Goal: Task Accomplishment & Management: Manage account settings

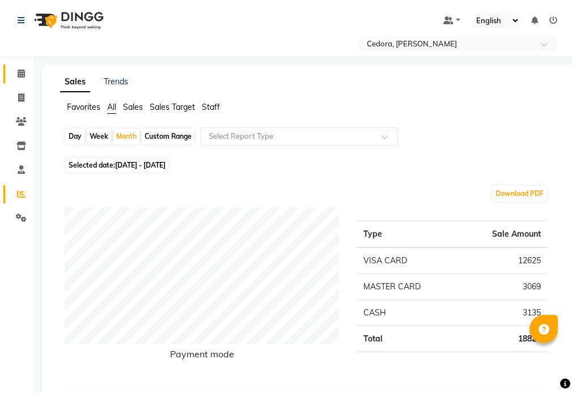
click at [22, 69] on icon at bounding box center [21, 73] width 7 height 9
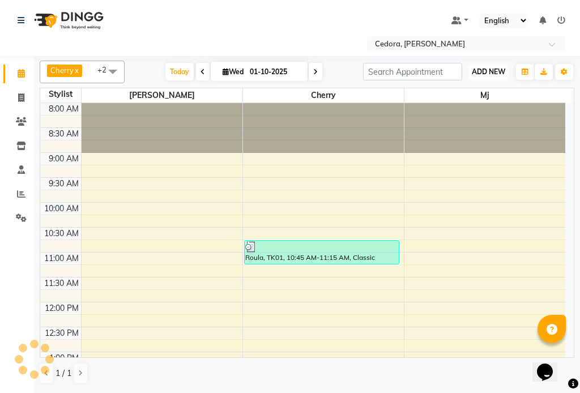
click at [492, 67] on span "ADD NEW" at bounding box center [488, 71] width 33 height 9
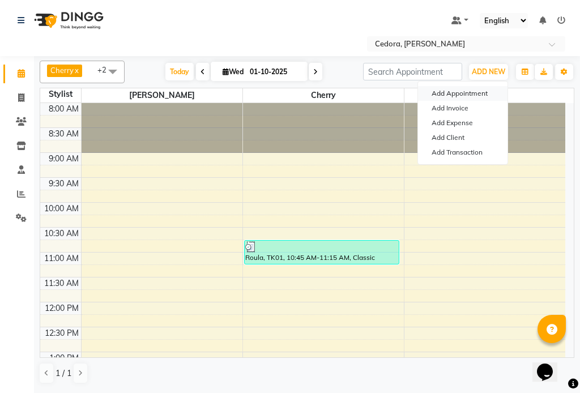
click at [469, 93] on button "Add Appointment" at bounding box center [463, 93] width 90 height 15
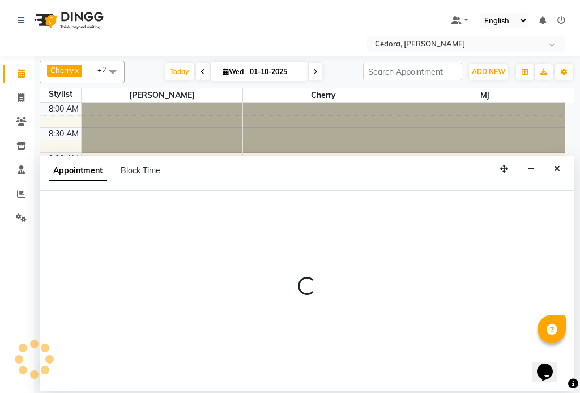
select select "540"
select select "tentative"
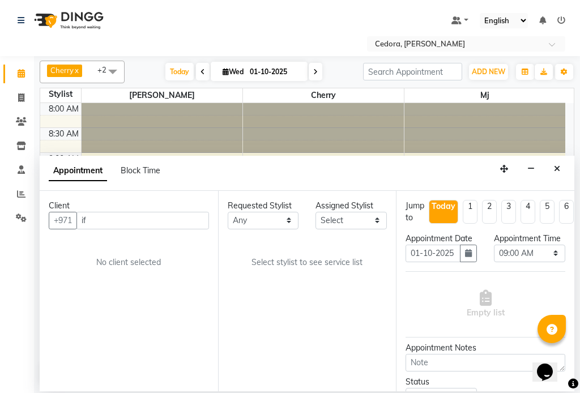
type input "i"
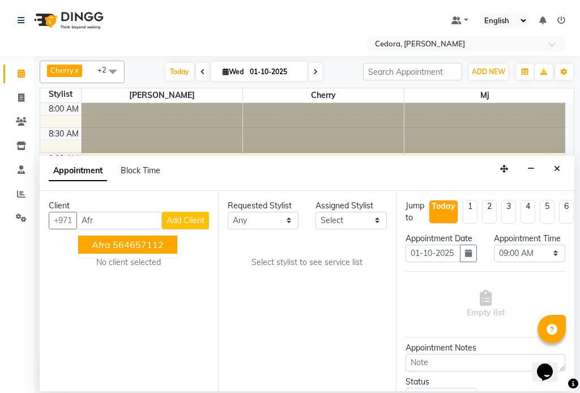
click at [87, 249] on button "afra 564657112" at bounding box center [127, 245] width 99 height 18
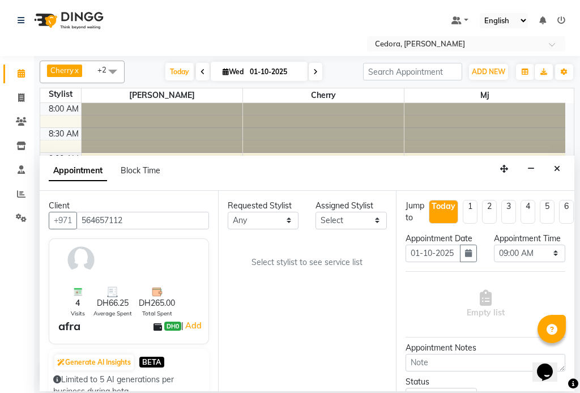
type input "564657112"
click at [364, 218] on select "Select [PERSON_NAME] [PERSON_NAME] [PERSON_NAME] [PERSON_NAME]" at bounding box center [351, 221] width 71 height 18
select select "34803"
click at [316, 212] on select "Select [PERSON_NAME] [PERSON_NAME] [PERSON_NAME] [PERSON_NAME]" at bounding box center [351, 221] width 71 height 18
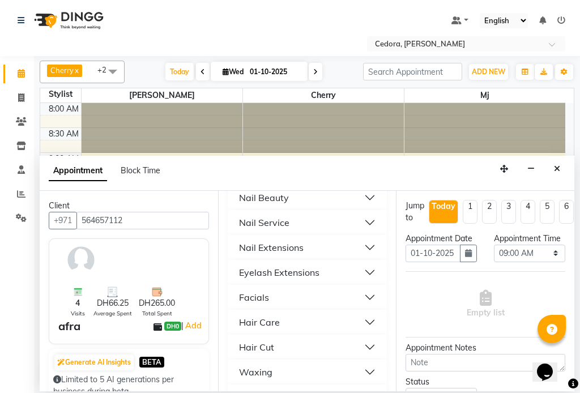
scroll to position [583, 0]
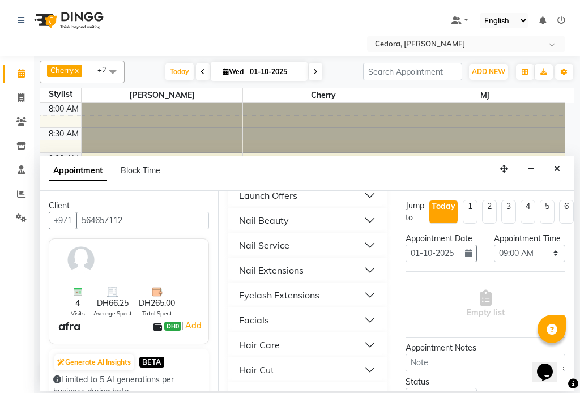
click at [252, 239] on div "Nail Service" at bounding box center [264, 246] width 50 height 14
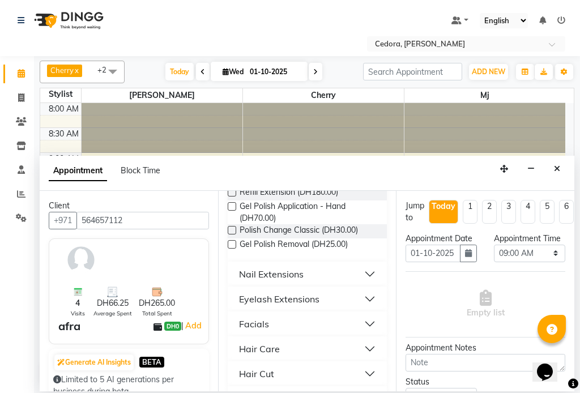
scroll to position [1176, 0]
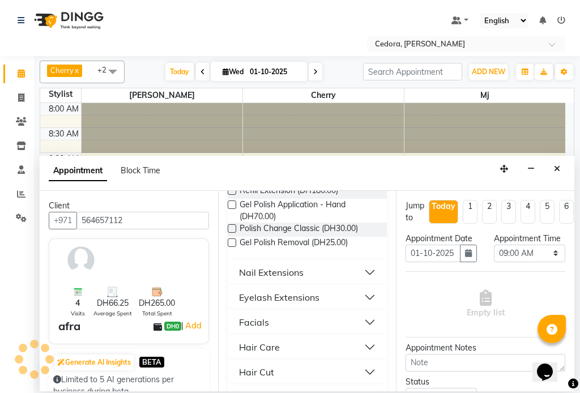
click at [232, 246] on label at bounding box center [232, 243] width 9 height 9
click at [232, 246] on input "checkbox" at bounding box center [231, 243] width 7 height 7
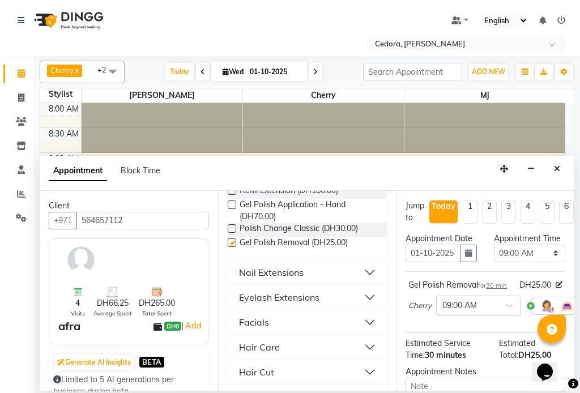
checkbox input "false"
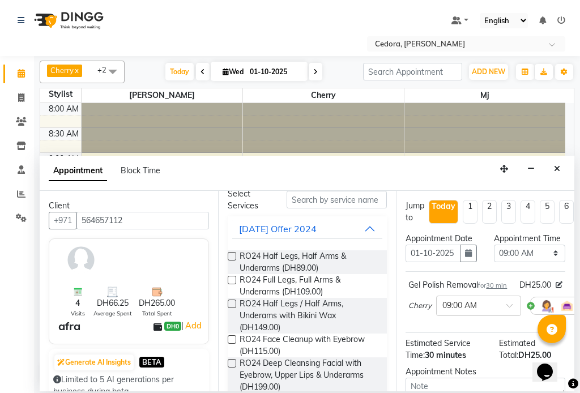
scroll to position [0, 0]
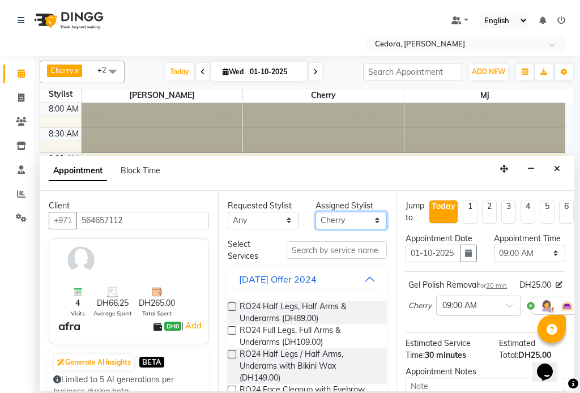
click at [375, 213] on select "Select [PERSON_NAME] [PERSON_NAME] [PERSON_NAME] [PERSON_NAME]" at bounding box center [351, 221] width 71 height 18
select select "34802"
click at [316, 212] on select "Select [PERSON_NAME] [PERSON_NAME] [PERSON_NAME] [PERSON_NAME]" at bounding box center [351, 221] width 71 height 18
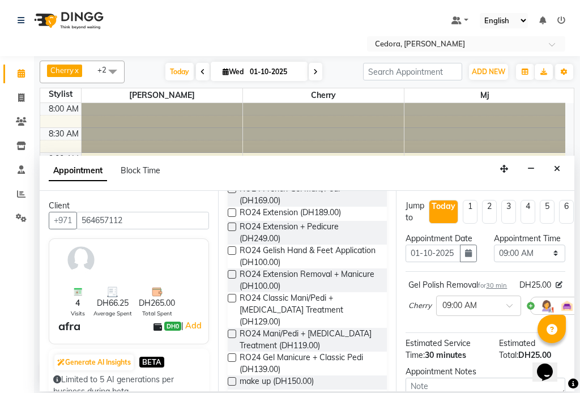
scroll to position [511, 0]
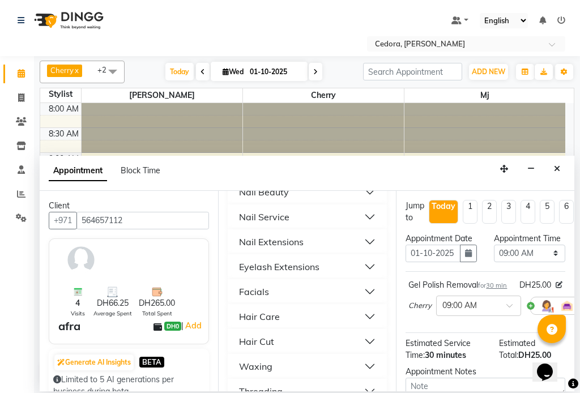
click at [253, 310] on div "Hair Care" at bounding box center [259, 317] width 41 height 14
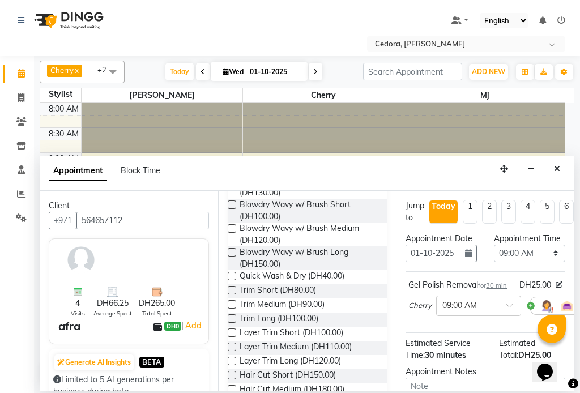
scroll to position [1073, 0]
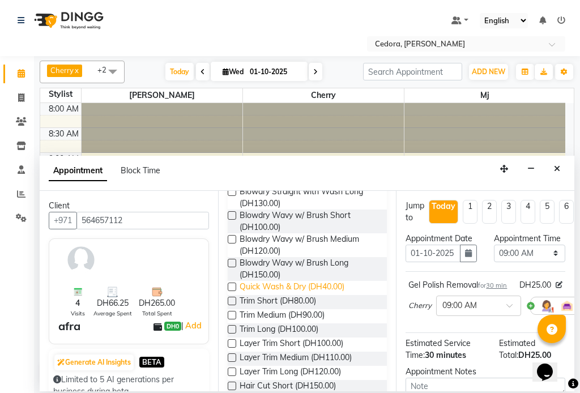
click at [242, 281] on span "Quick Wash & Dry (DH40.00)" at bounding box center [292, 288] width 105 height 14
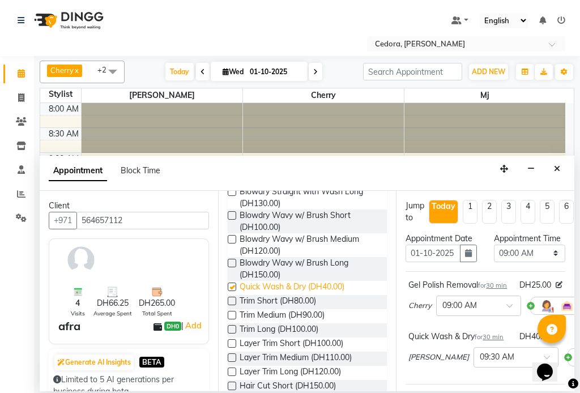
checkbox input "false"
click at [524, 262] on select "Select 09:00 AM 09:15 AM 09:30 AM 09:45 AM 10:00 AM 10:15 AM 10:30 AM 10:45 AM …" at bounding box center [529, 254] width 71 height 18
select select "1140"
click at [494, 256] on select "Select 09:00 AM 09:15 AM 09:30 AM 09:45 AM 10:00 AM 10:15 AM 10:30 AM 10:45 AM …" at bounding box center [529, 254] width 71 height 18
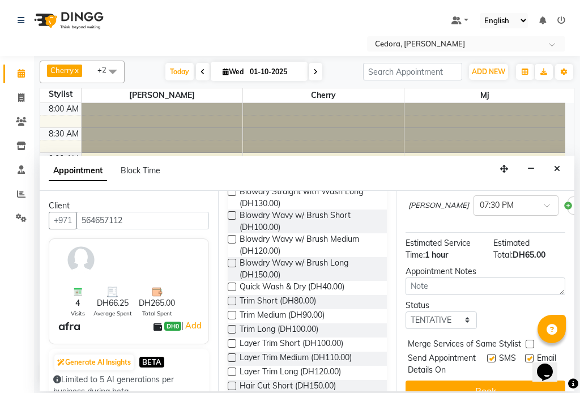
scroll to position [222, 0]
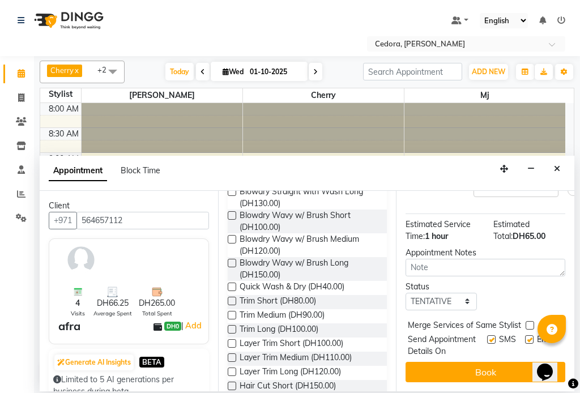
click at [530, 321] on label at bounding box center [530, 325] width 9 height 9
click at [530, 323] on input "checkbox" at bounding box center [529, 326] width 7 height 7
checkbox input "true"
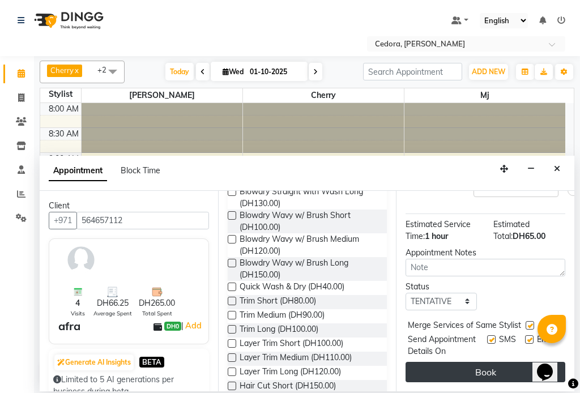
click at [515, 373] on button "Book" at bounding box center [486, 372] width 160 height 20
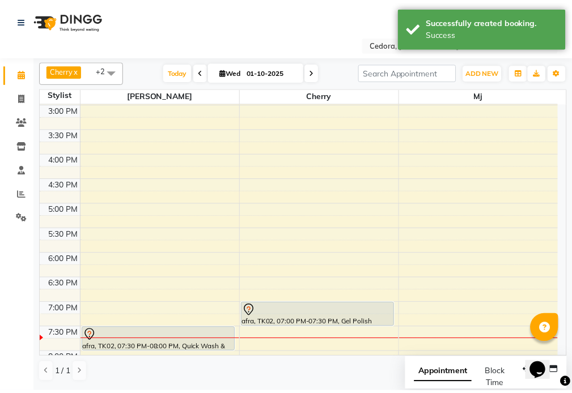
scroll to position [408, 0]
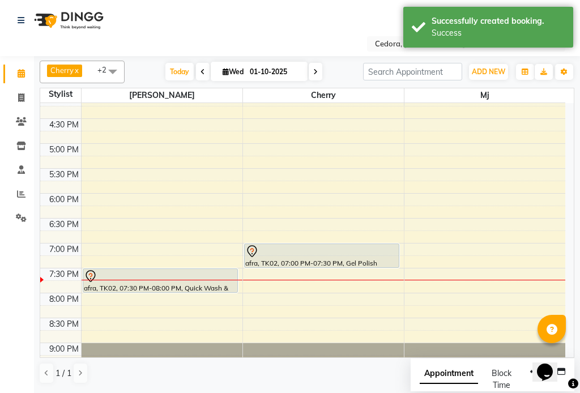
click at [329, 257] on div at bounding box center [322, 252] width 154 height 14
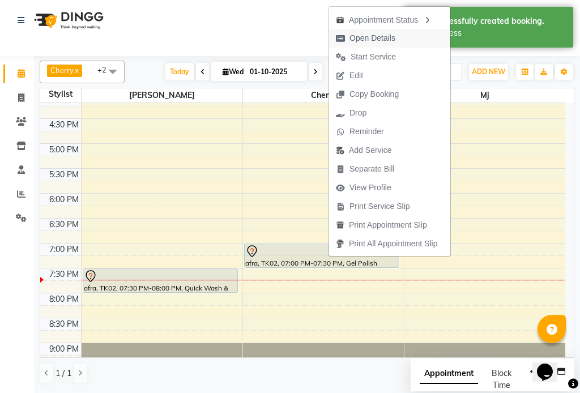
click at [357, 36] on span "Open Details" at bounding box center [373, 38] width 46 height 12
select select "7"
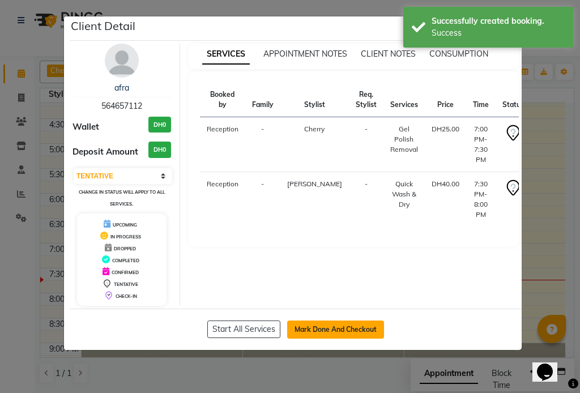
click at [310, 330] on button "Mark Done And Checkout" at bounding box center [335, 330] width 97 height 18
select select "service"
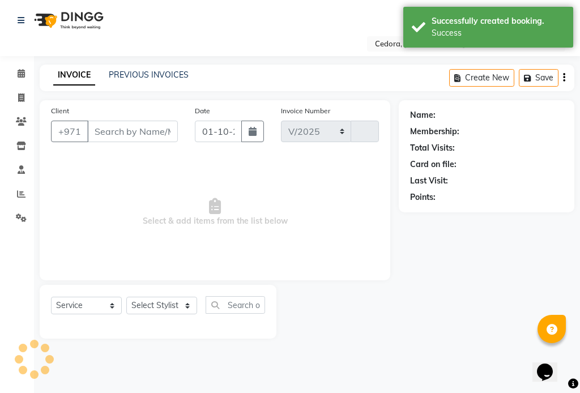
select select "5144"
type input "0791"
type input "564657112"
select select "34803"
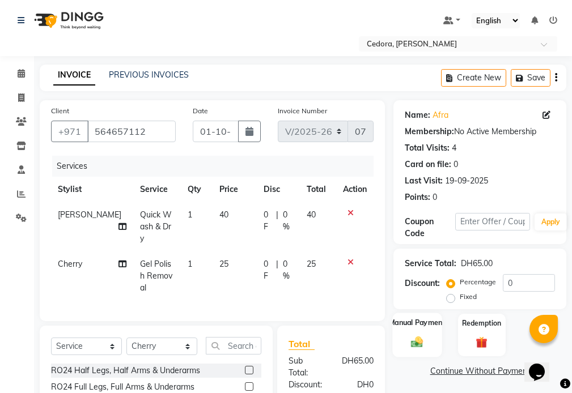
click at [409, 324] on label "Manual Payment" at bounding box center [417, 322] width 57 height 11
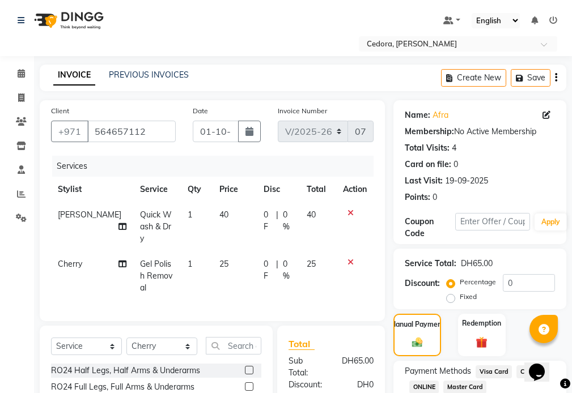
click at [502, 367] on span "Visa Card" at bounding box center [493, 372] width 36 height 13
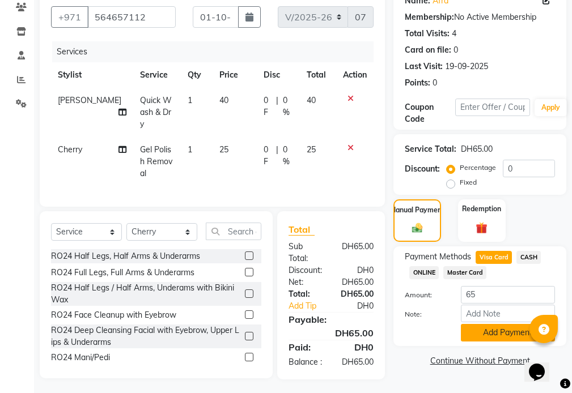
click at [498, 331] on button "Add Payment" at bounding box center [508, 333] width 94 height 18
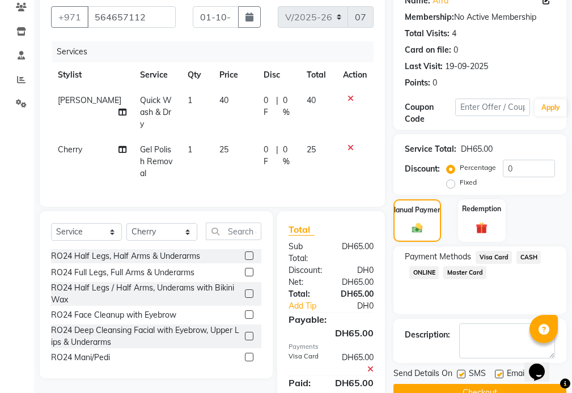
scroll to position [150, 0]
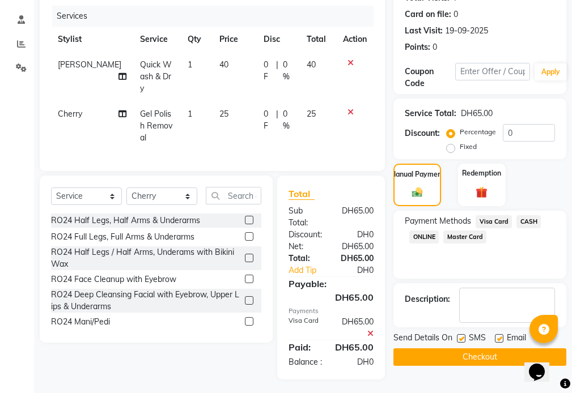
click at [481, 359] on button "Checkout" at bounding box center [479, 358] width 173 height 18
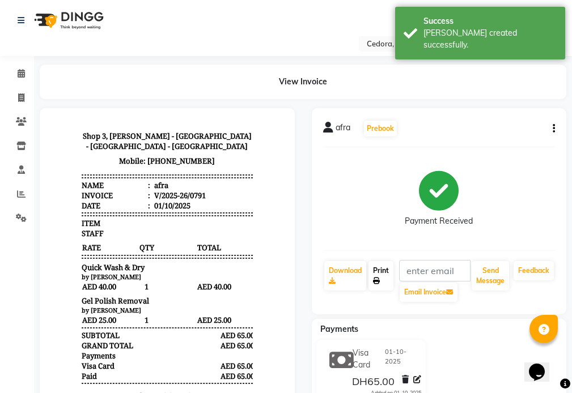
click at [385, 281] on link "Print" at bounding box center [380, 275] width 25 height 29
